Goal: Transaction & Acquisition: Subscribe to service/newsletter

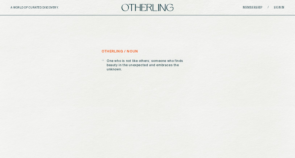
click at [127, 5] on img at bounding box center [147, 7] width 52 height 7
click at [26, 8] on h5 "A WORLD OF CURATED DISCOVERY." at bounding box center [46, 7] width 71 height 3
click at [251, 10] on div "A WORLD OF CURATED DISCOVERY. Membership / Sign in" at bounding box center [147, 7] width 295 height 15
click at [251, 9] on div "Membership / Sign in" at bounding box center [238, 8] width 91 height 4
click at [251, 8] on link "Membership" at bounding box center [253, 7] width 20 height 3
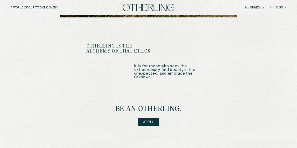
scroll to position [609, 0]
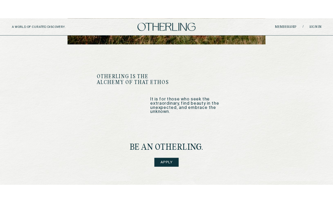
scroll to position [535, 0]
